Goal: Task Accomplishment & Management: Manage account settings

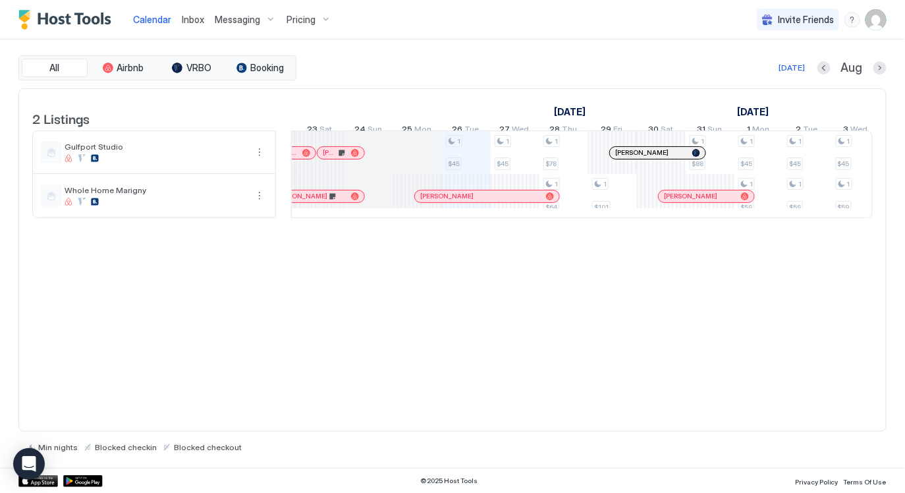
click at [870, 26] on img "User profile" at bounding box center [875, 19] width 21 height 21
click at [774, 74] on div "Settings" at bounding box center [802, 74] width 167 height 23
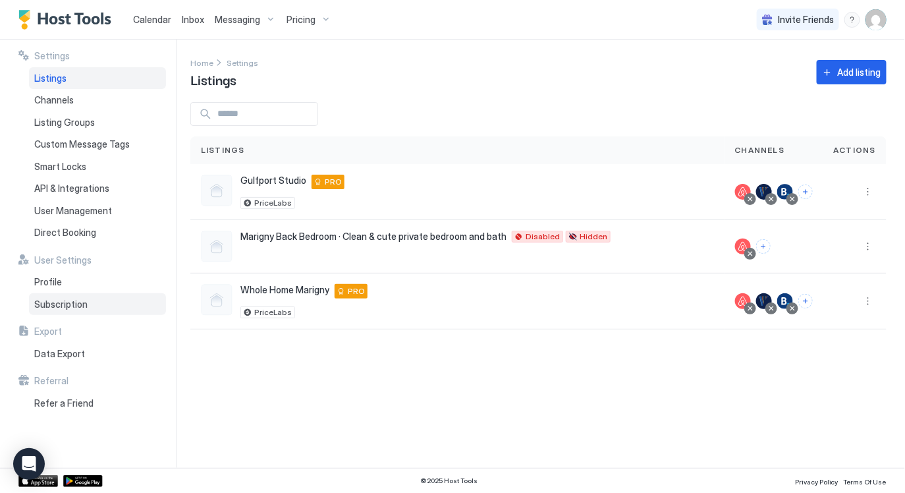
click at [75, 304] on span "Subscription" at bounding box center [60, 304] width 53 height 12
